Goal: Use online tool/utility: Utilize a website feature to perform a specific function

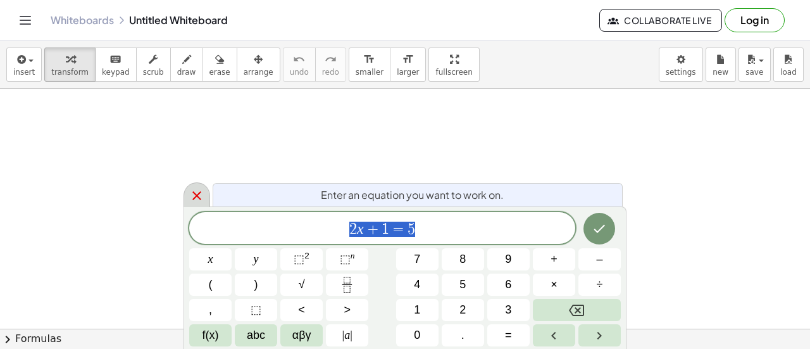
click at [201, 190] on icon at bounding box center [196, 195] width 15 height 15
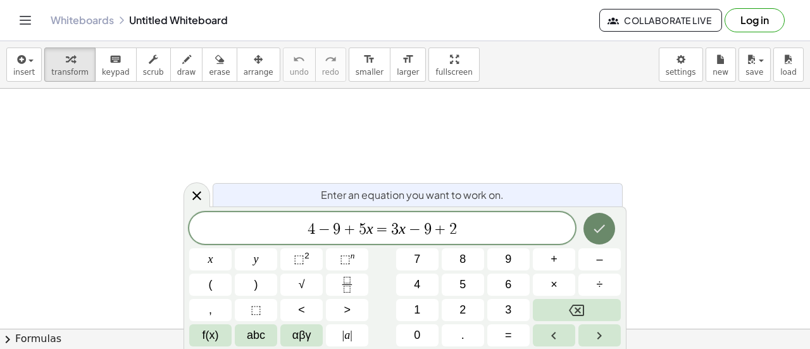
click at [590, 224] on button "Done" at bounding box center [599, 229] width 32 height 32
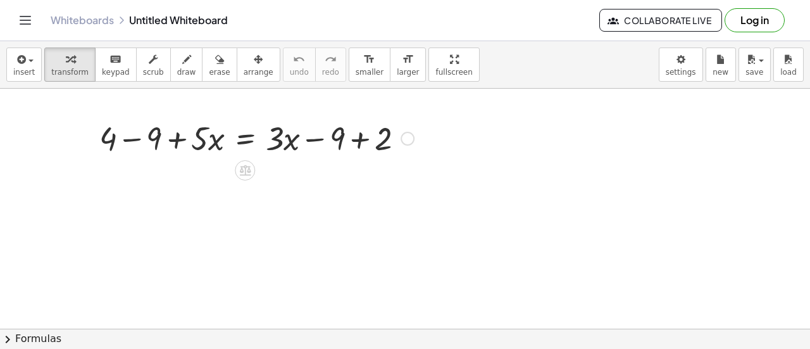
click at [316, 155] on div at bounding box center [256, 137] width 327 height 43
click at [250, 171] on icon at bounding box center [244, 170] width 11 height 11
click at [181, 145] on div at bounding box center [256, 137] width 327 height 43
click at [280, 134] on div at bounding box center [256, 137] width 327 height 43
click at [242, 168] on icon at bounding box center [244, 170] width 11 height 11
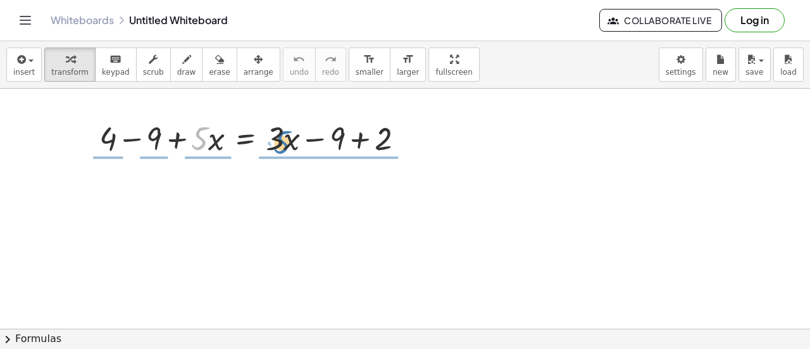
drag, startPoint x: 199, startPoint y: 133, endPoint x: 281, endPoint y: 137, distance: 82.3
click at [281, 137] on div at bounding box center [256, 137] width 327 height 43
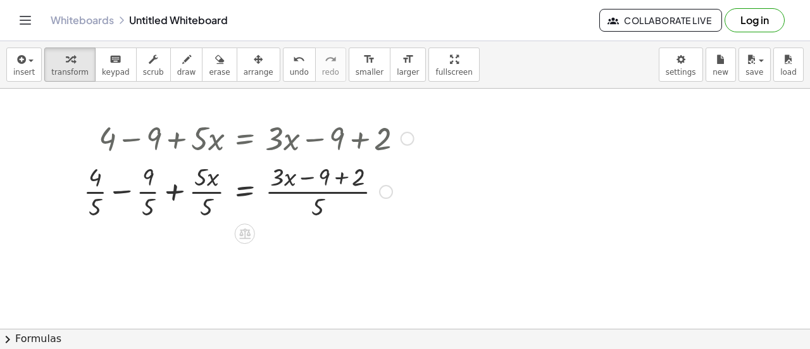
click at [288, 173] on div at bounding box center [248, 190] width 343 height 63
click at [310, 178] on div at bounding box center [248, 190] width 343 height 63
click at [353, 173] on div at bounding box center [248, 190] width 343 height 63
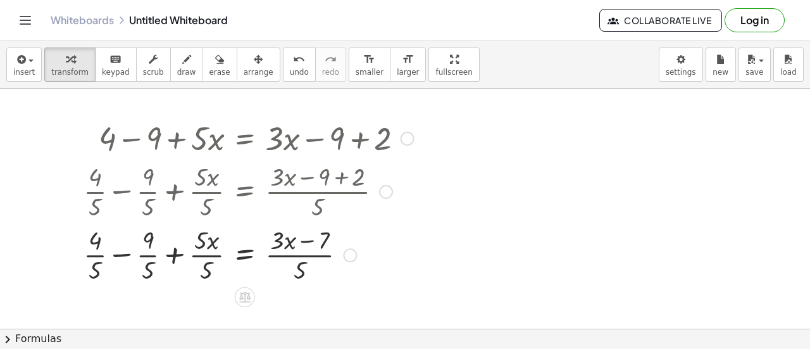
click at [297, 245] on div at bounding box center [248, 253] width 343 height 63
click at [300, 257] on div at bounding box center [248, 253] width 343 height 63
click at [310, 249] on div at bounding box center [248, 253] width 343 height 63
click at [311, 243] on div at bounding box center [248, 253] width 343 height 63
click at [319, 255] on div at bounding box center [248, 253] width 343 height 63
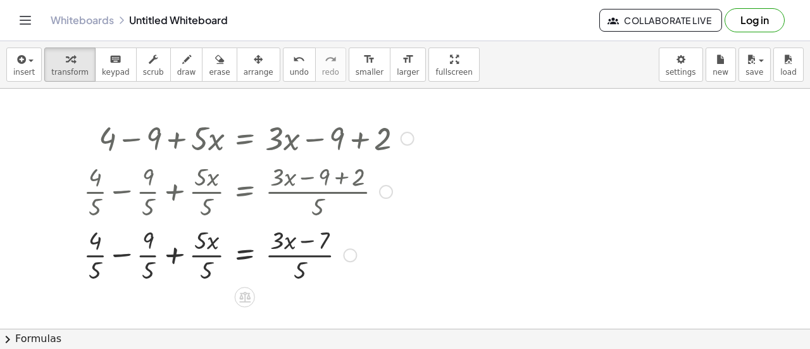
click at [202, 251] on div at bounding box center [248, 253] width 343 height 63
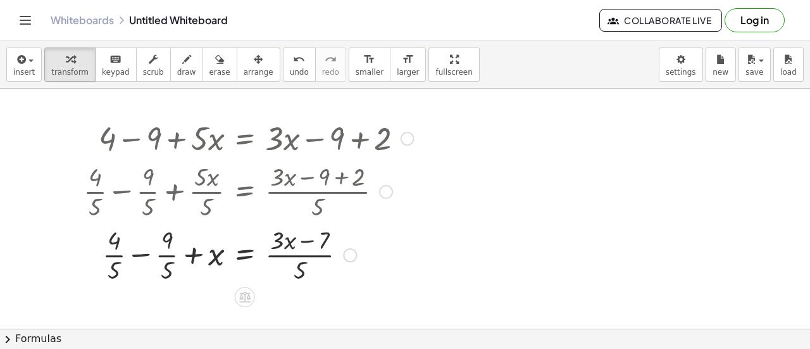
click at [157, 256] on div at bounding box center [248, 253] width 343 height 63
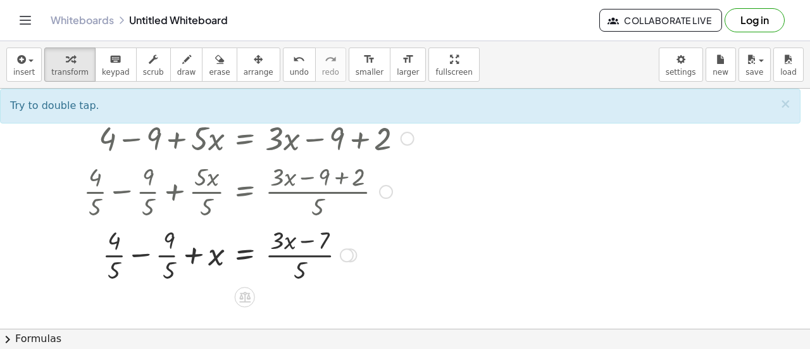
click at [145, 256] on div at bounding box center [248, 253] width 343 height 63
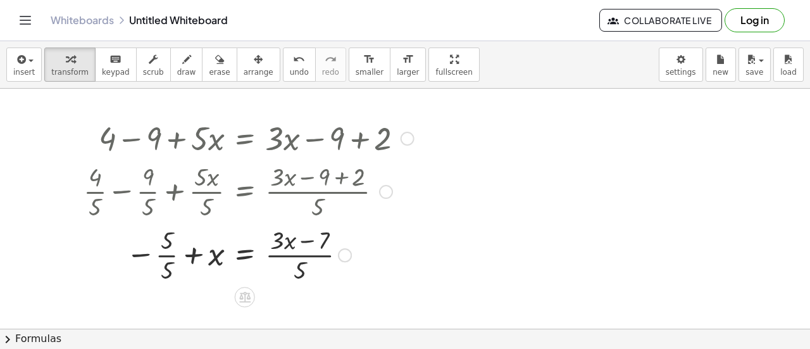
click at [158, 256] on div at bounding box center [248, 253] width 343 height 63
click at [198, 251] on div at bounding box center [248, 253] width 343 height 63
click at [288, 247] on div at bounding box center [248, 253] width 343 height 63
click at [293, 250] on div at bounding box center [248, 253] width 343 height 63
click at [312, 245] on div at bounding box center [248, 253] width 343 height 63
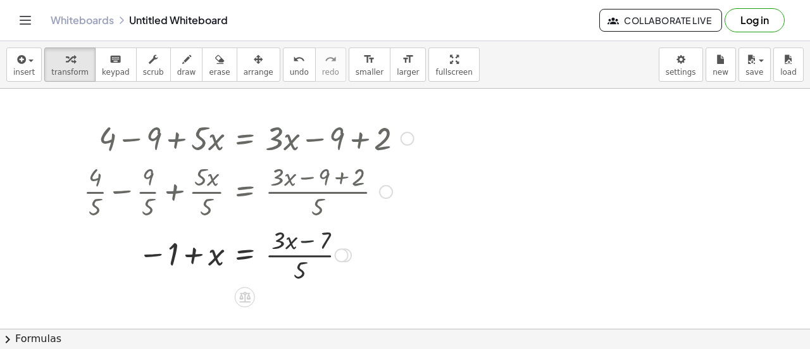
click at [309, 238] on div at bounding box center [248, 253] width 343 height 63
click at [333, 232] on div at bounding box center [248, 253] width 343 height 63
click at [317, 259] on div at bounding box center [248, 253] width 343 height 63
click at [245, 292] on icon at bounding box center [244, 297] width 11 height 11
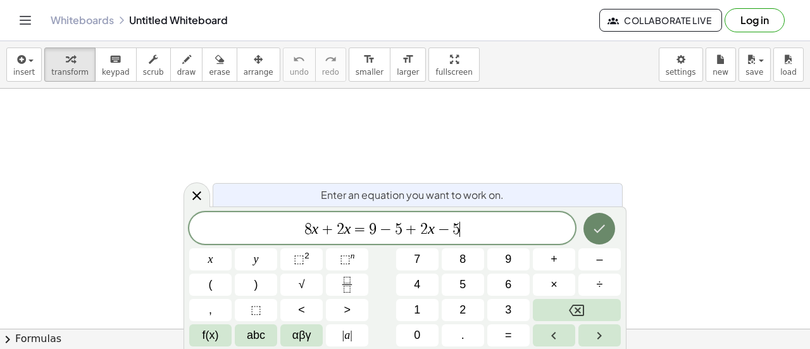
click at [609, 226] on button "Done" at bounding box center [599, 229] width 32 height 32
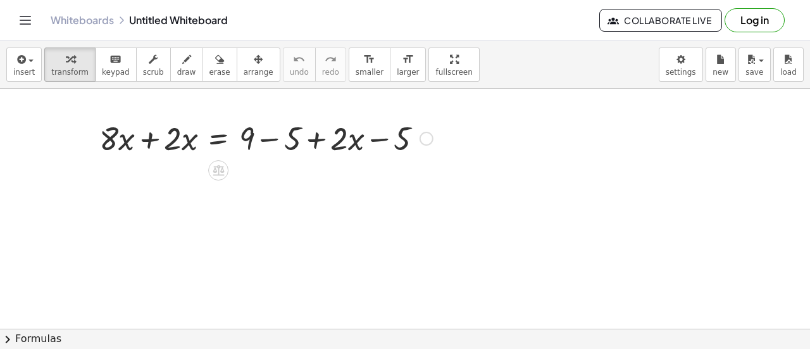
click at [143, 133] on div at bounding box center [266, 137] width 346 height 43
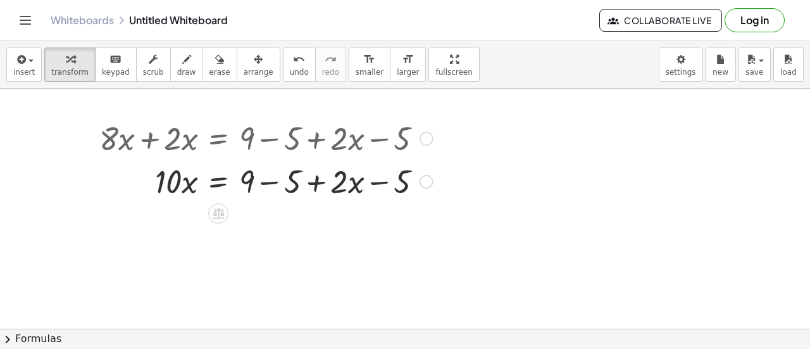
click at [267, 182] on div at bounding box center [266, 180] width 346 height 43
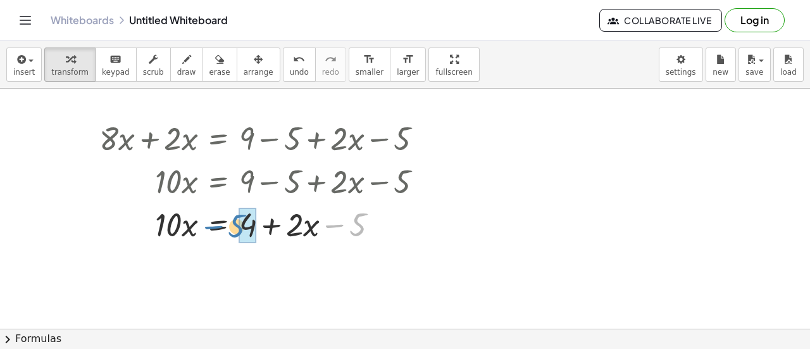
drag, startPoint x: 358, startPoint y: 216, endPoint x: 237, endPoint y: 217, distance: 120.8
click at [237, 217] on div at bounding box center [266, 223] width 346 height 43
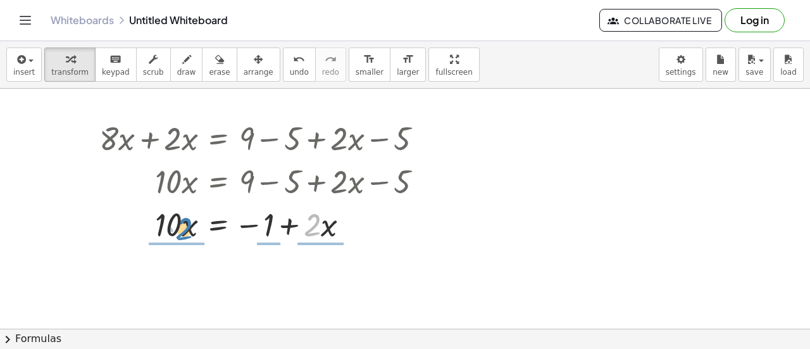
drag, startPoint x: 316, startPoint y: 228, endPoint x: 178, endPoint y: 227, distance: 137.3
click at [178, 227] on div at bounding box center [266, 223] width 346 height 43
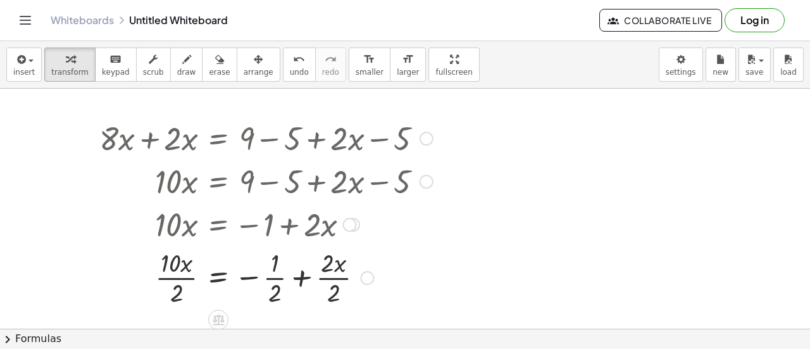
click at [174, 273] on div at bounding box center [266, 276] width 346 height 63
click at [329, 277] on div at bounding box center [266, 276] width 346 height 63
click at [275, 275] on div at bounding box center [266, 276] width 346 height 63
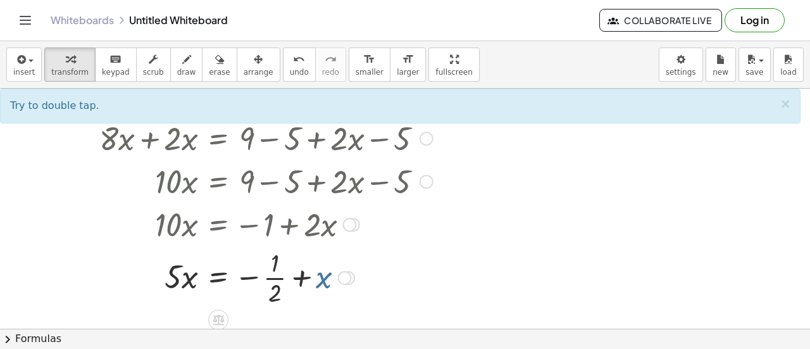
click at [321, 279] on div at bounding box center [266, 276] width 346 height 63
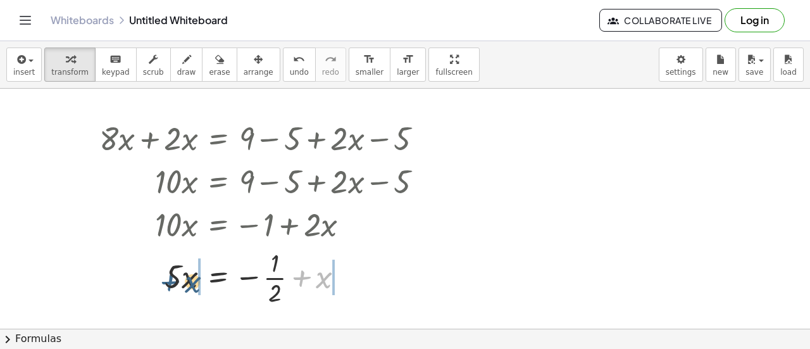
drag, startPoint x: 312, startPoint y: 283, endPoint x: 170, endPoint y: 285, distance: 143.0
click at [170, 285] on div at bounding box center [266, 276] width 346 height 63
drag, startPoint x: 348, startPoint y: 271, endPoint x: 122, endPoint y: 273, distance: 225.8
click at [122, 273] on div at bounding box center [261, 276] width 356 height 63
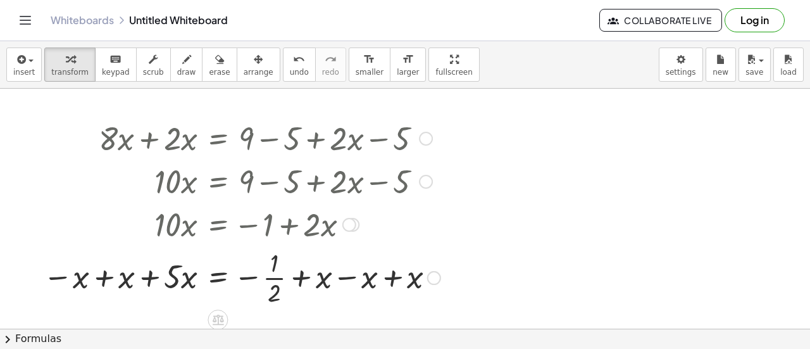
click at [218, 278] on div "· x = · − 1 · · 2 5 − x + + x + x − x + x" at bounding box center [218, 278] width 0 height 0
click at [103, 278] on div at bounding box center [238, 276] width 402 height 63
click at [299, 278] on div at bounding box center [265, 276] width 346 height 63
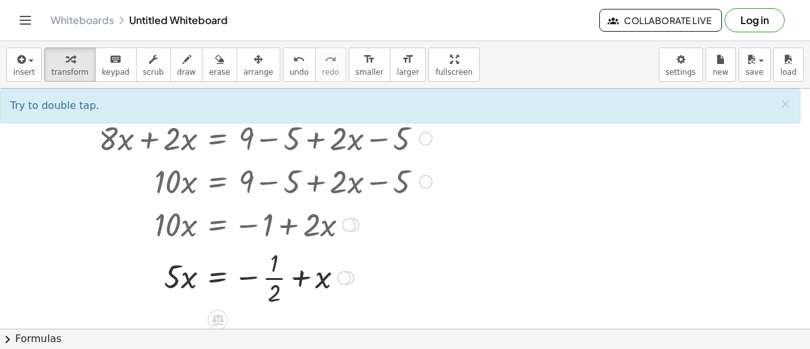
click at [343, 278] on div at bounding box center [344, 278] width 14 height 14
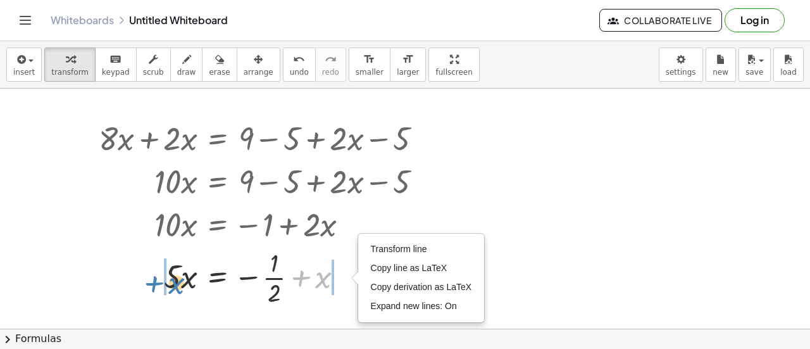
drag, startPoint x: 315, startPoint y: 282, endPoint x: 162, endPoint y: 290, distance: 153.3
click at [162, 290] on div at bounding box center [265, 276] width 346 height 63
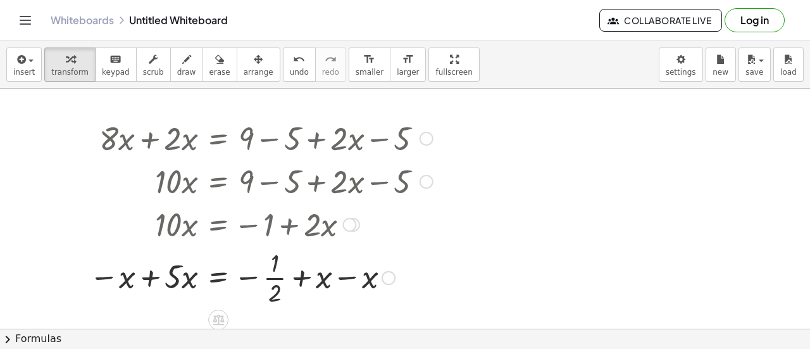
click at [390, 278] on div "Transform line Copy line as LaTeX Copy derivation as LaTeX Expand new lines: On" at bounding box center [388, 278] width 14 height 14
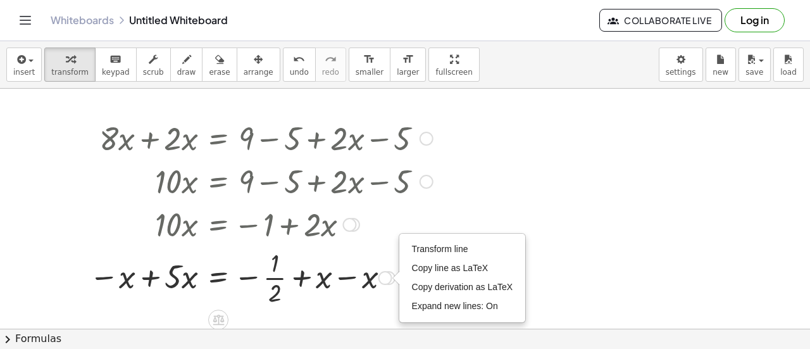
click at [380, 280] on div "Transform line Copy line as LaTeX Copy derivation as LaTeX Expand new lines: On" at bounding box center [385, 278] width 14 height 14
click at [388, 280] on div "Transform line Copy line as LaTeX Copy derivation as LaTeX Expand new lines: On" at bounding box center [385, 278] width 14 height 14
click at [300, 276] on div at bounding box center [261, 276] width 356 height 63
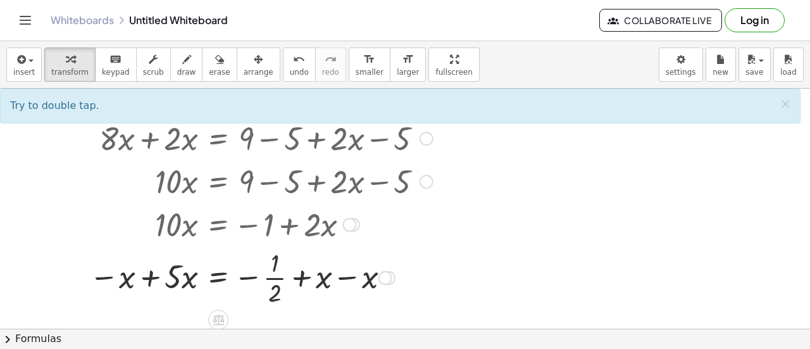
click at [325, 280] on div at bounding box center [261, 276] width 356 height 63
click at [347, 274] on div at bounding box center [261, 276] width 356 height 63
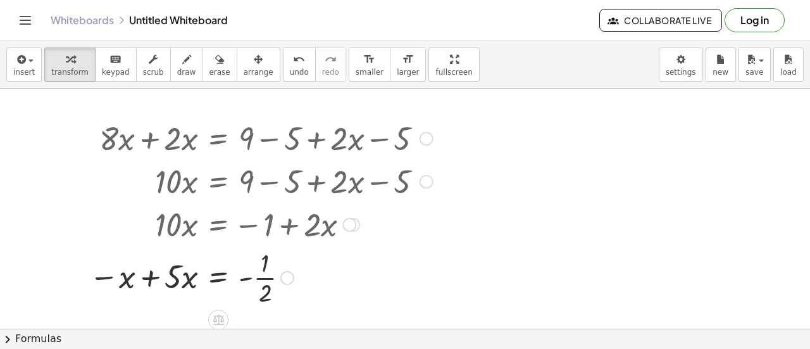
click at [139, 278] on div at bounding box center [261, 276] width 356 height 63
drag, startPoint x: 176, startPoint y: 273, endPoint x: 190, endPoint y: 283, distance: 17.7
click at [190, 283] on div at bounding box center [265, 276] width 346 height 63
drag, startPoint x: 262, startPoint y: 279, endPoint x: 170, endPoint y: 274, distance: 92.5
click at [170, 274] on div at bounding box center [265, 276] width 346 height 63
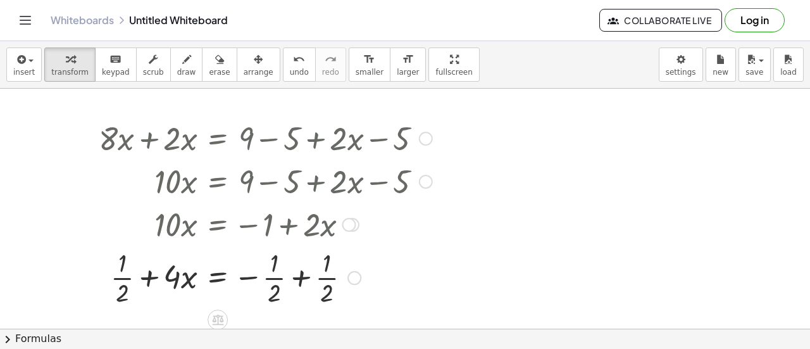
click at [159, 281] on div at bounding box center [265, 276] width 346 height 63
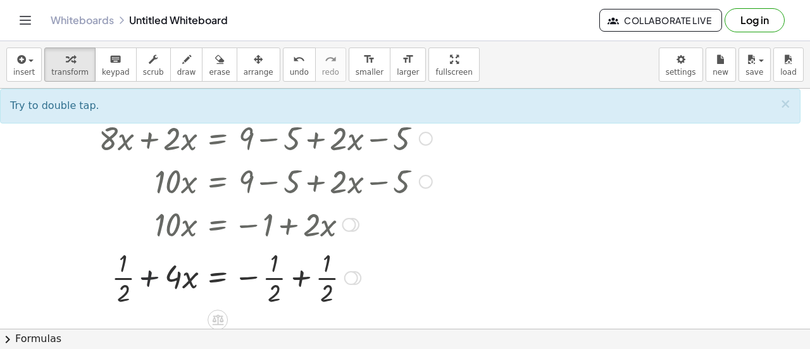
click at [150, 280] on div at bounding box center [265, 276] width 346 height 63
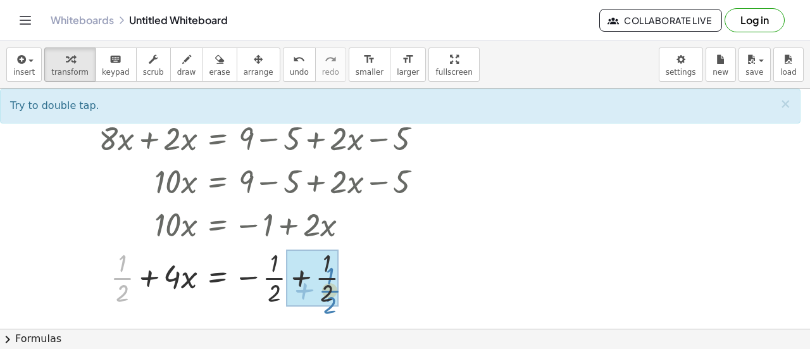
drag, startPoint x: 121, startPoint y: 276, endPoint x: 333, endPoint y: 288, distance: 212.8
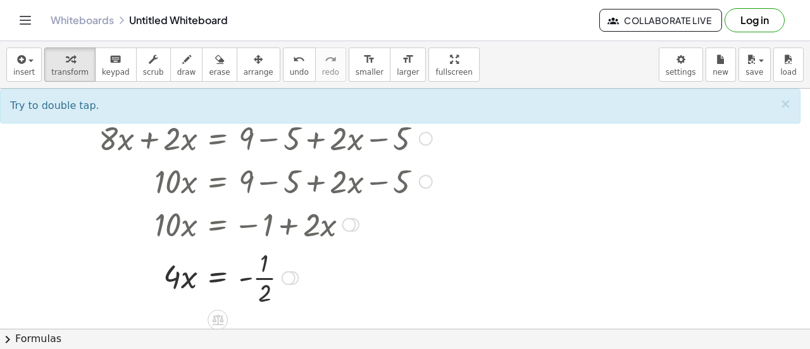
click at [167, 287] on div at bounding box center [265, 276] width 346 height 63
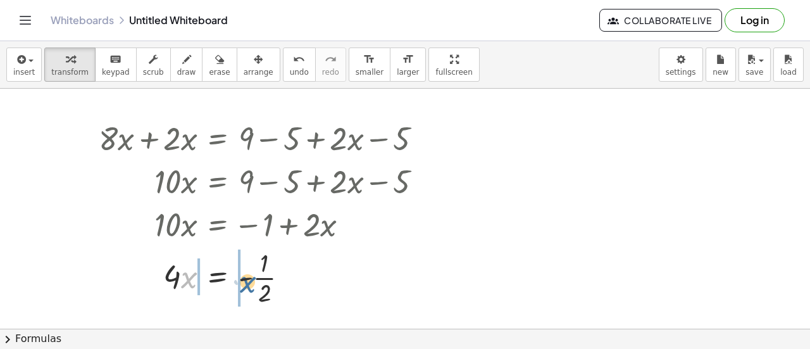
drag, startPoint x: 181, startPoint y: 288, endPoint x: 242, endPoint y: 294, distance: 61.0
click at [242, 294] on div at bounding box center [265, 276] width 346 height 63
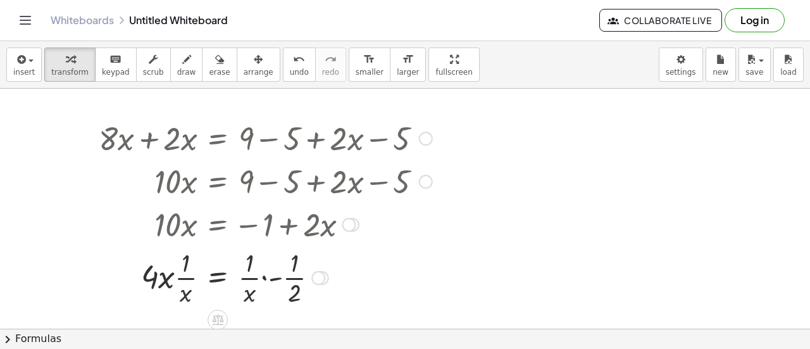
click at [273, 278] on div at bounding box center [265, 276] width 346 height 63
click at [167, 280] on div at bounding box center [265, 276] width 346 height 63
click at [193, 282] on div at bounding box center [265, 276] width 346 height 63
